Goal: Information Seeking & Learning: Learn about a topic

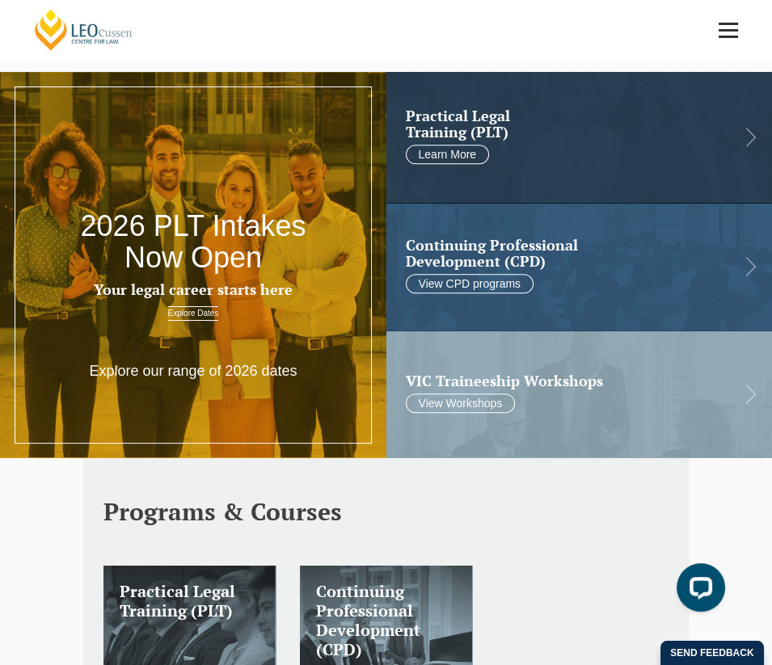
click at [740, 34] on link at bounding box center [728, 30] width 60 height 60
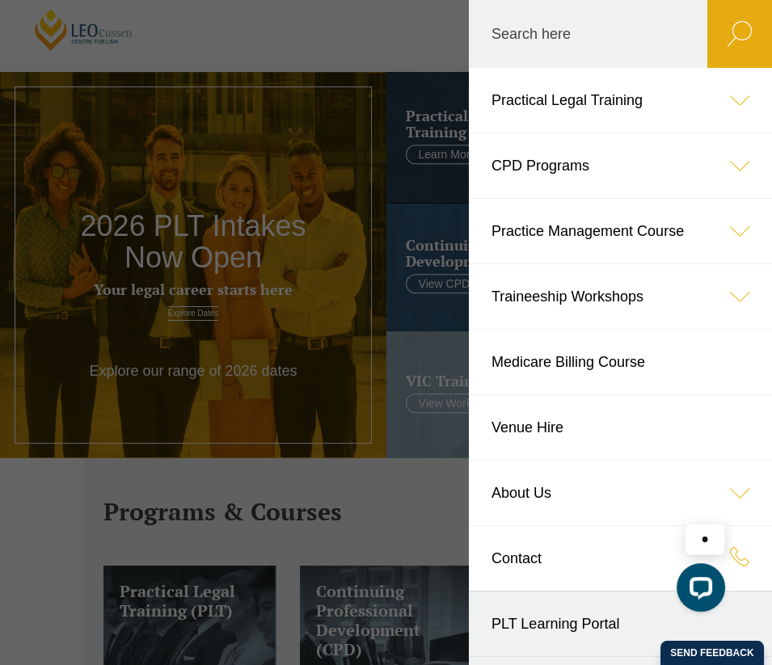
click at [717, 95] on icon at bounding box center [739, 100] width 65 height 65
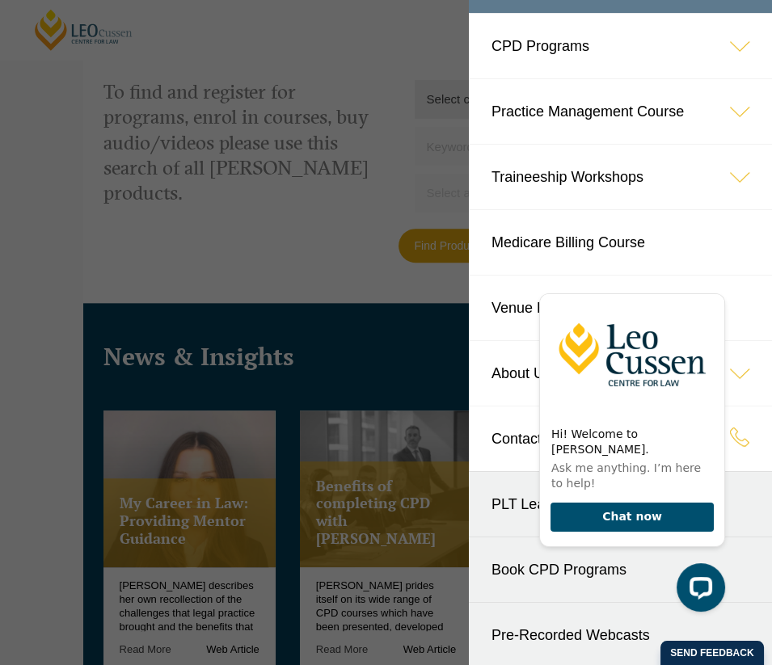
scroll to position [1536, 0]
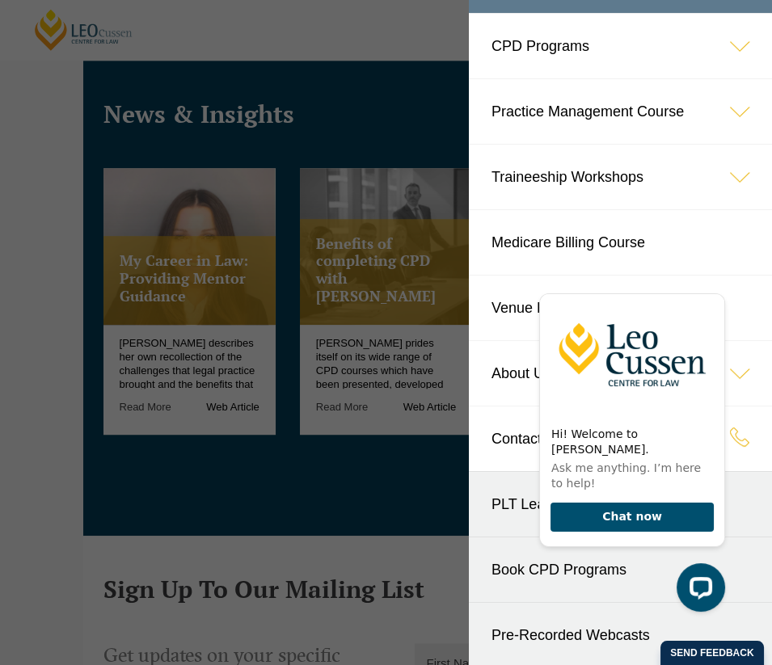
click at [6, 60] on header "Leo Cussen Centre for Law Search here Practical Legal Training Our Practical Le…" at bounding box center [386, 30] width 772 height 60
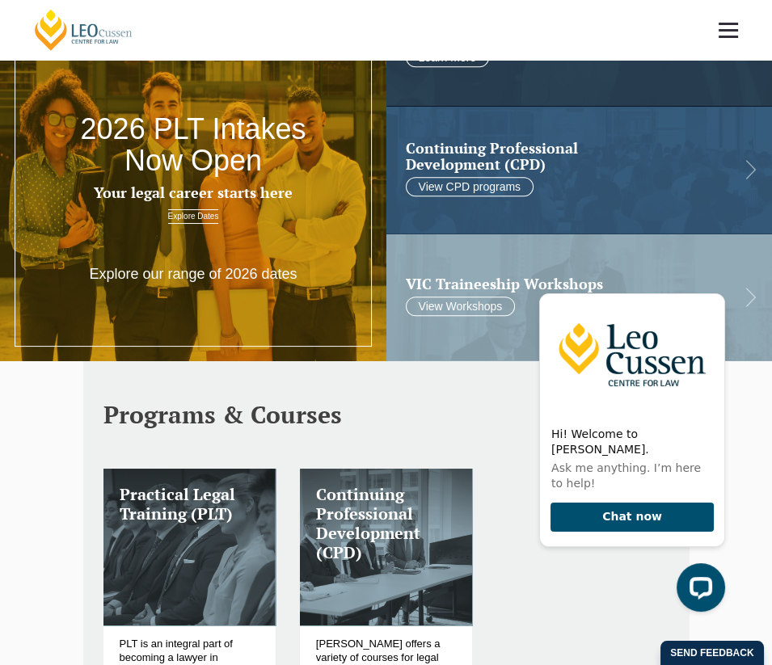
scroll to position [0, 0]
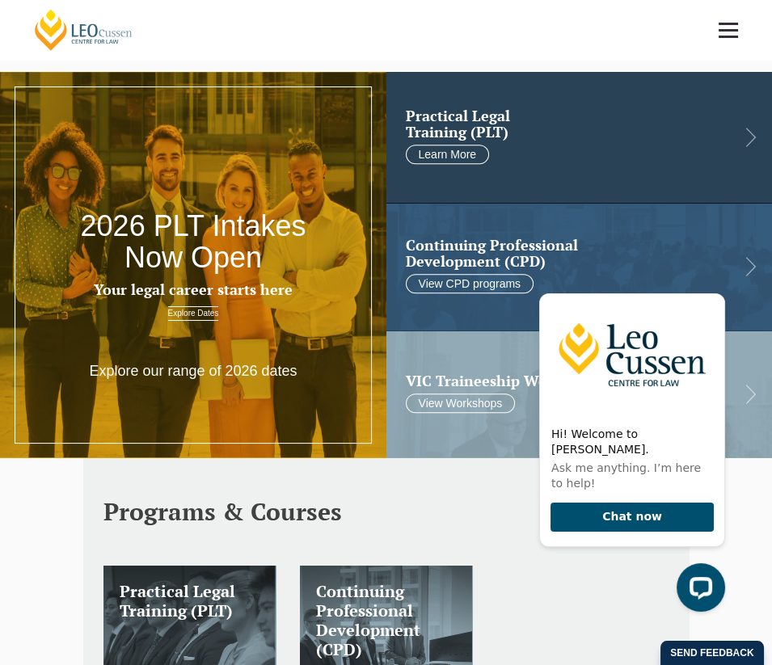
click at [751, 142] on div "Practical Legal Training (PLT) Learn More" at bounding box center [579, 137] width 386 height 131
click at [440, 154] on link "Learn More" at bounding box center [448, 154] width 84 height 19
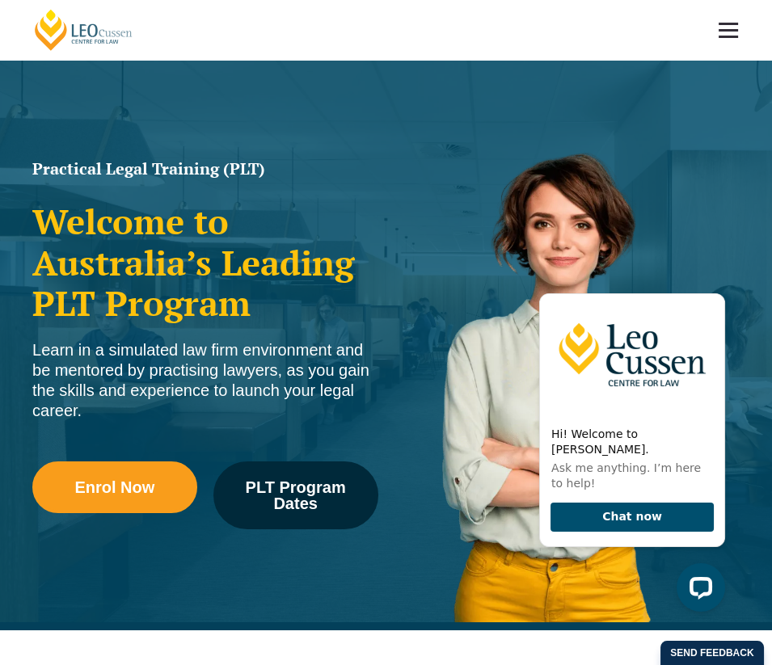
click at [728, 39] on link at bounding box center [728, 30] width 60 height 60
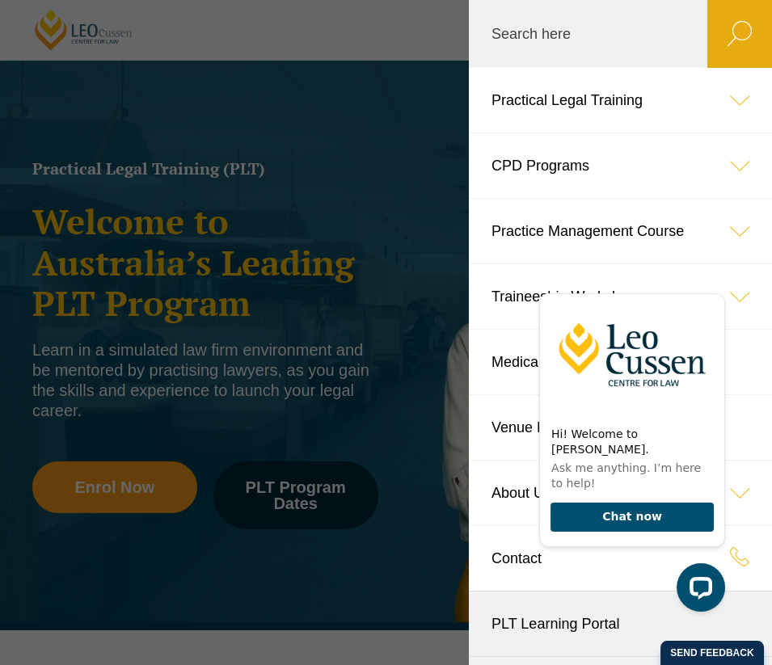
click at [564, 36] on label "Search here" at bounding box center [588, 34] width 238 height 68
click at [564, 36] on input "Search here" at bounding box center [588, 34] width 238 height 68
type input "articles"
click at [707, 0] on button "submit" at bounding box center [739, 34] width 65 height 68
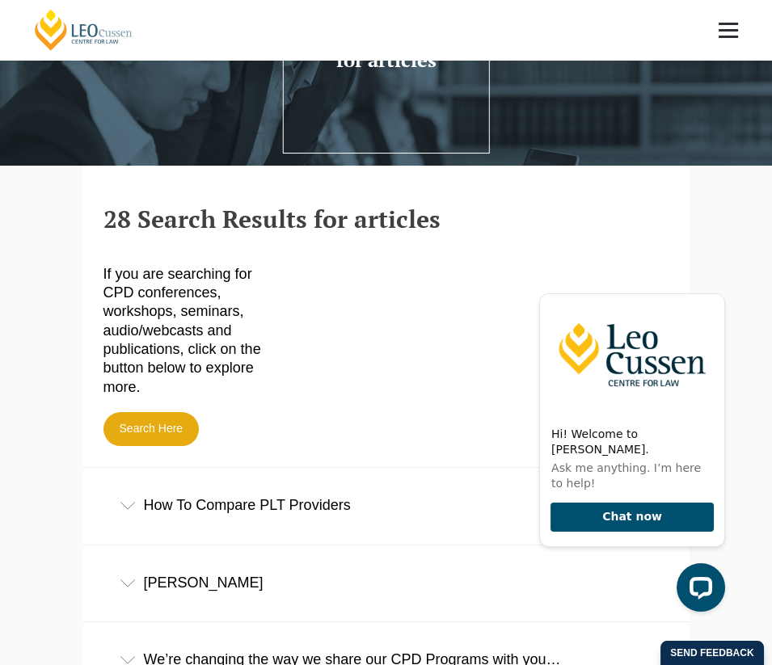
scroll to position [323, 0]
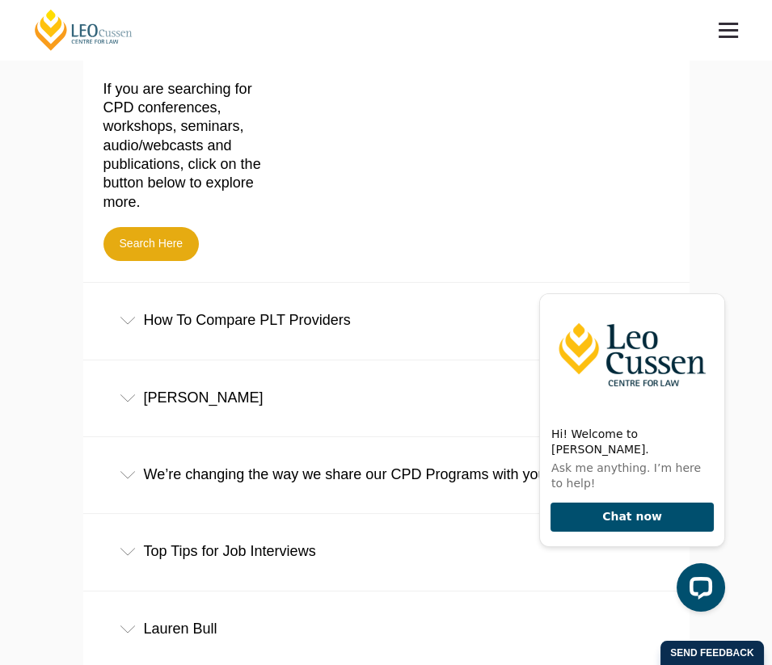
click at [125, 324] on icon at bounding box center [128, 321] width 16 height 8
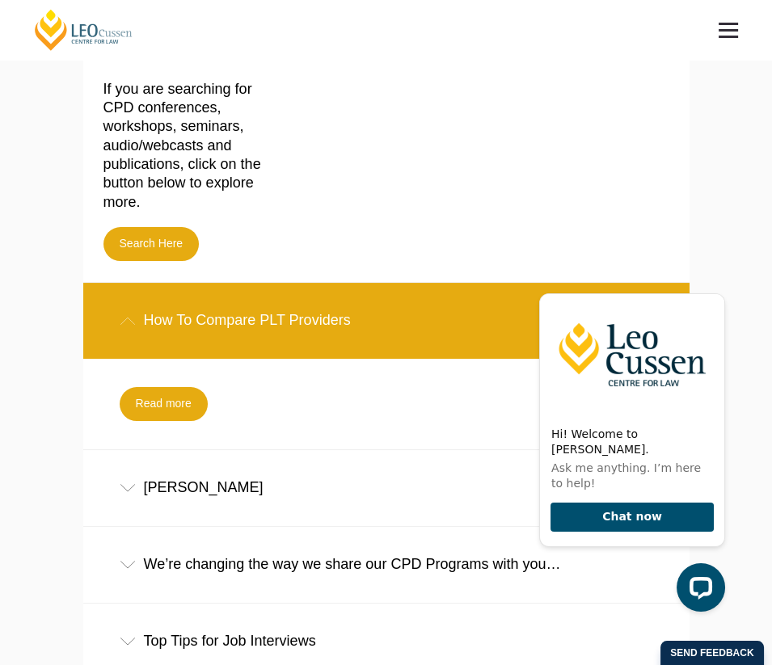
click at [125, 325] on icon at bounding box center [128, 321] width 16 height 8
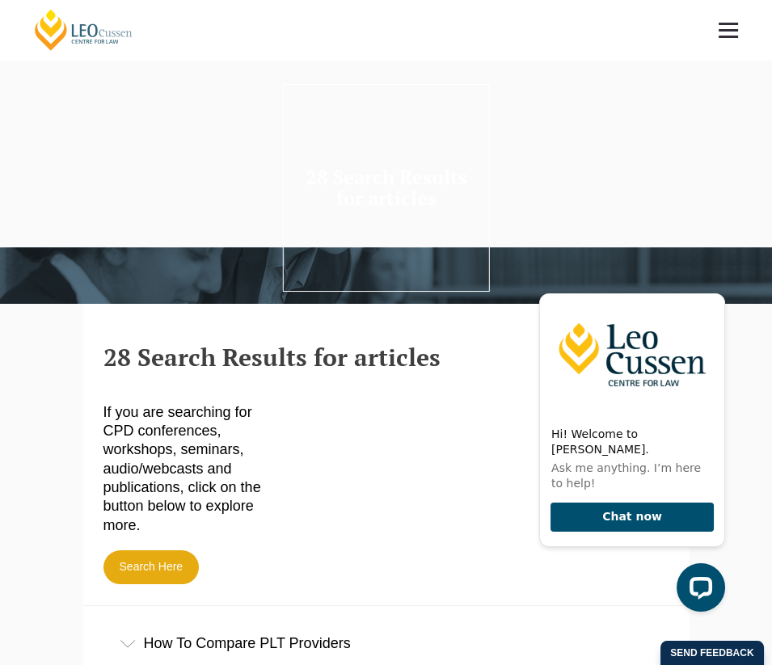
scroll to position [0, 0]
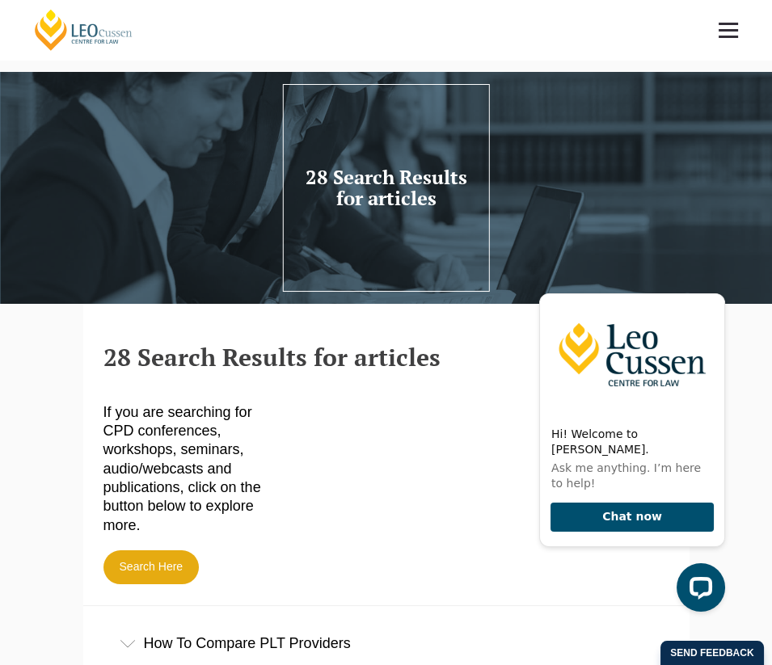
click at [741, 36] on link at bounding box center [728, 30] width 60 height 60
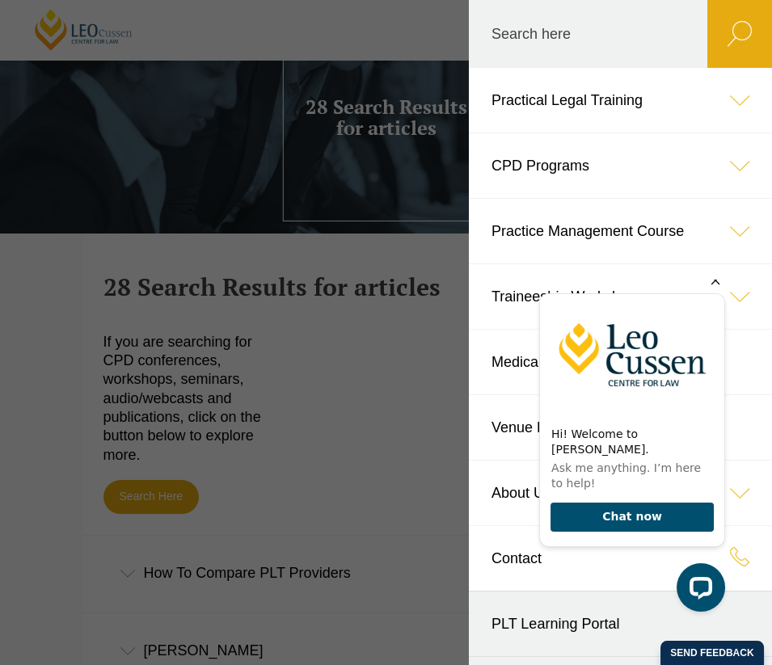
scroll to position [162, 0]
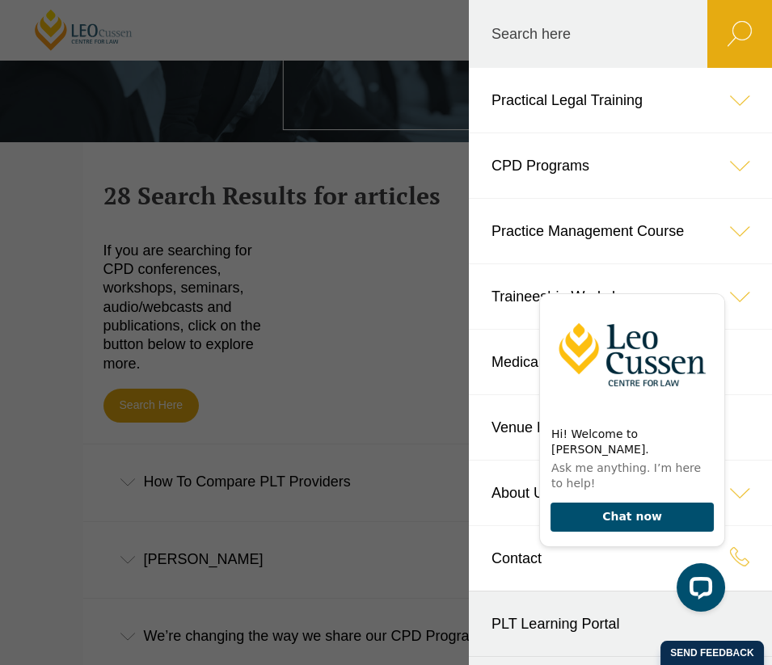
click at [553, 623] on div "Hi! Welcome to [PERSON_NAME]. Ask me anything. I’m here to help! Chat now" at bounding box center [628, 444] width 205 height 361
